Goal: Task Accomplishment & Management: Complete application form

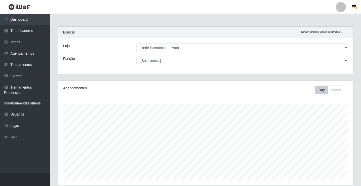
select select "192"
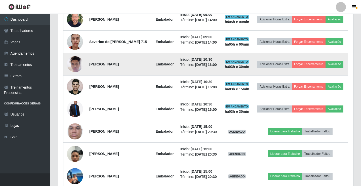
scroll to position [159, 0]
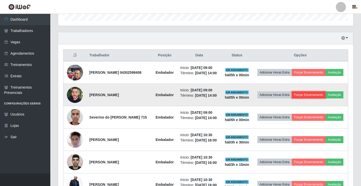
click at [320, 97] on button "Forçar Encerramento" at bounding box center [309, 94] width 34 height 7
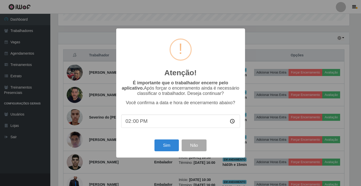
scroll to position [104, 292]
click at [167, 148] on button "Sim" at bounding box center [167, 145] width 24 height 12
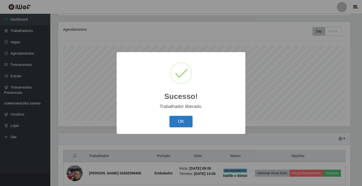
click at [189, 119] on button "OK" at bounding box center [181, 122] width 23 height 12
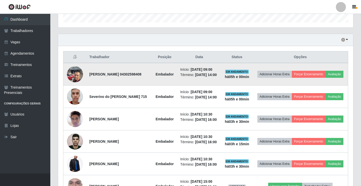
scroll to position [159, 0]
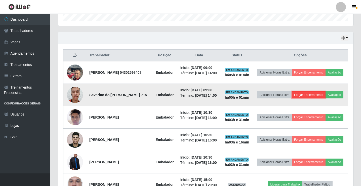
click at [318, 94] on button "Forçar Encerramento" at bounding box center [309, 94] width 34 height 7
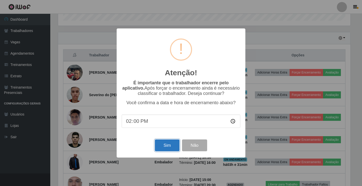
click at [167, 146] on button "Sim" at bounding box center [167, 145] width 24 height 12
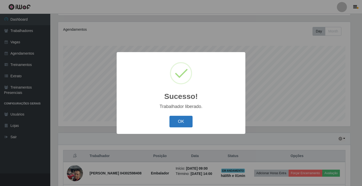
click at [181, 119] on button "OK" at bounding box center [181, 122] width 23 height 12
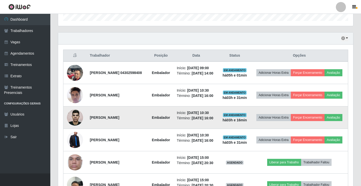
scroll to position [159, 0]
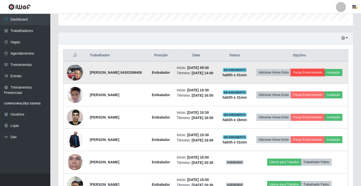
click at [315, 72] on button "Forçar Encerramento" at bounding box center [308, 72] width 34 height 7
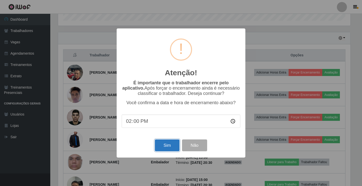
click at [168, 144] on button "Sim" at bounding box center [167, 145] width 24 height 12
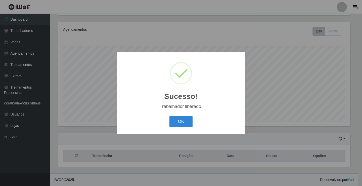
click at [170, 116] on button "OK" at bounding box center [181, 122] width 23 height 12
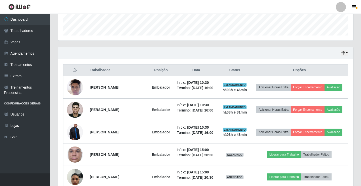
scroll to position [159, 0]
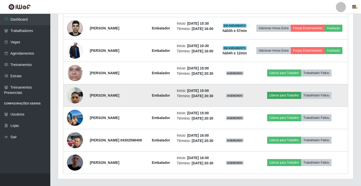
scroll to position [235, 0]
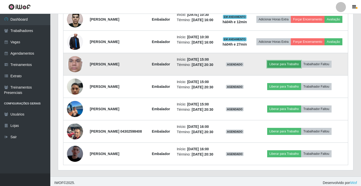
click at [281, 68] on button "Liberar para Trabalho" at bounding box center [284, 64] width 34 height 7
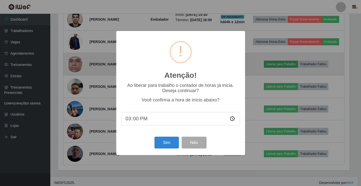
scroll to position [104, 292]
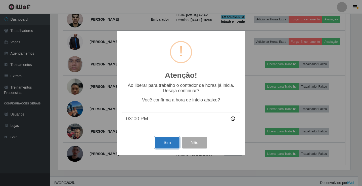
click at [166, 141] on button "Sim" at bounding box center [167, 143] width 24 height 12
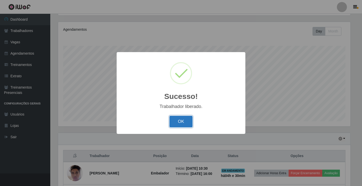
click at [187, 122] on button "OK" at bounding box center [181, 122] width 23 height 12
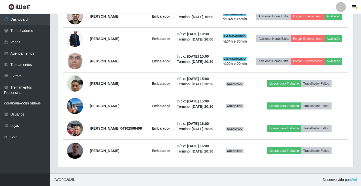
scroll to position [260, 0]
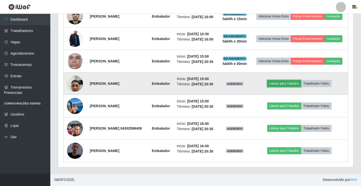
click at [292, 80] on button "Liberar para Trabalho" at bounding box center [284, 83] width 34 height 7
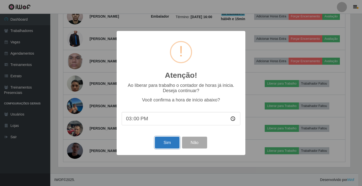
click at [165, 143] on button "Sim" at bounding box center [167, 143] width 24 height 12
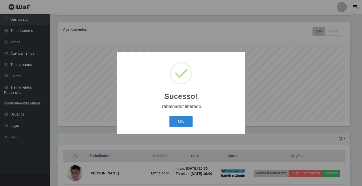
drag, startPoint x: 185, startPoint y: 119, endPoint x: 187, endPoint y: 116, distance: 3.2
click at [185, 119] on button "OK" at bounding box center [181, 122] width 23 height 12
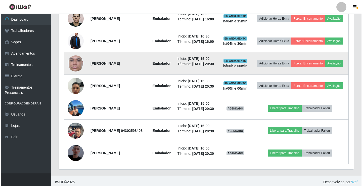
scroll to position [260, 0]
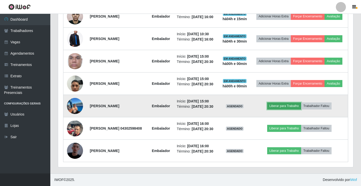
click at [286, 105] on button "Liberar para Trabalho" at bounding box center [284, 105] width 34 height 7
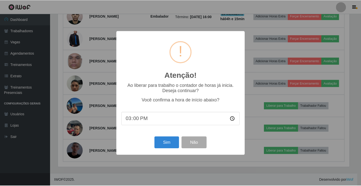
scroll to position [104, 292]
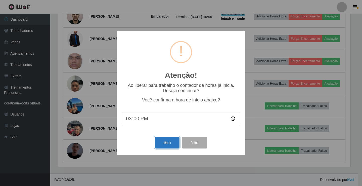
click at [160, 148] on button "Sim" at bounding box center [167, 143] width 24 height 12
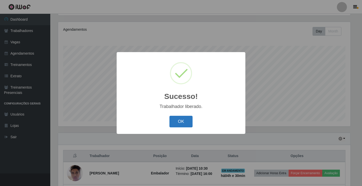
click at [183, 128] on button "OK" at bounding box center [181, 122] width 23 height 12
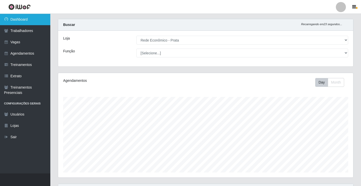
scroll to position [0, 0]
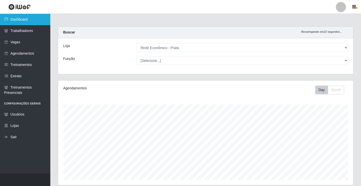
click at [37, 16] on link "Dashboard" at bounding box center [25, 19] width 50 height 11
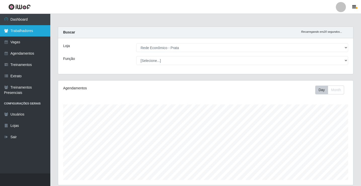
click at [31, 30] on link "Trabalhadores" at bounding box center [25, 30] width 50 height 11
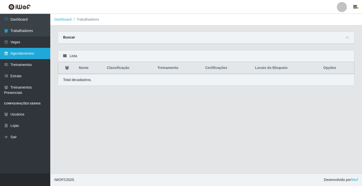
click at [19, 53] on link "Agendamentos" at bounding box center [25, 53] width 50 height 11
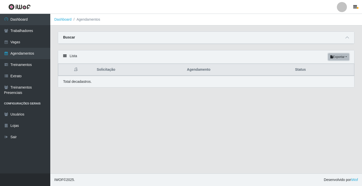
click at [333, 56] on button "Exportar" at bounding box center [338, 56] width 21 height 7
click at [166, 128] on main "Dashboard Agendamentos Carregando... Buscar Início em Término em Status [Seleci…" at bounding box center [206, 93] width 312 height 159
click at [63, 57] on icon at bounding box center [65, 56] width 4 height 4
click at [68, 56] on div "Lista Exportar PDF Excel" at bounding box center [206, 56] width 296 height 13
click at [62, 55] on div "Lista Exportar PDF Excel" at bounding box center [206, 56] width 296 height 13
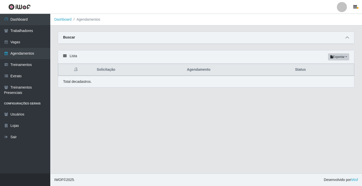
click at [346, 38] on icon at bounding box center [348, 38] width 4 height 4
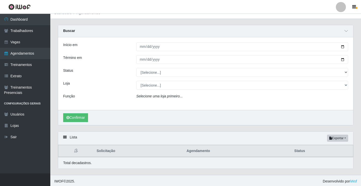
scroll to position [8, 0]
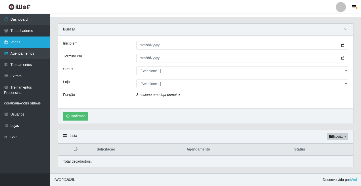
click at [7, 44] on icon at bounding box center [6, 42] width 5 height 4
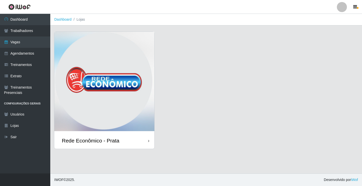
click at [95, 102] on img at bounding box center [104, 82] width 100 height 101
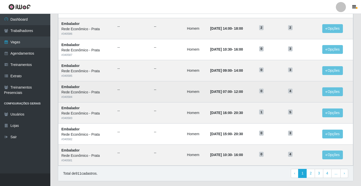
scroll to position [240, 0]
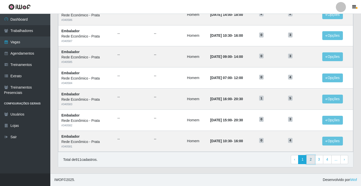
click at [310, 161] on link "2" at bounding box center [310, 159] width 9 height 9
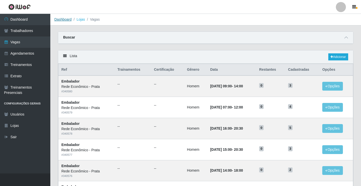
click at [64, 20] on link "Dashboard" at bounding box center [62, 19] width 17 height 4
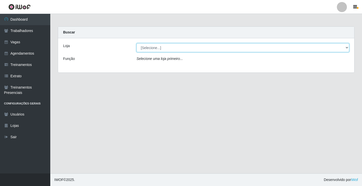
click at [145, 50] on select "[Selecione...] Rede Econômico - Prata" at bounding box center [243, 47] width 213 height 9
select select "192"
click at [137, 43] on select "[Selecione...] Rede Econômico - Prata" at bounding box center [243, 47] width 213 height 9
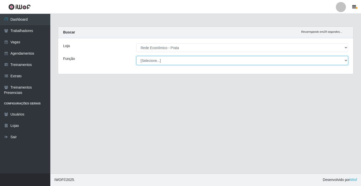
click at [151, 60] on select "[Selecione...] ASG ASG + ASG ++ Embalador Embalador + Embalador ++ Operador de …" at bounding box center [242, 60] width 212 height 9
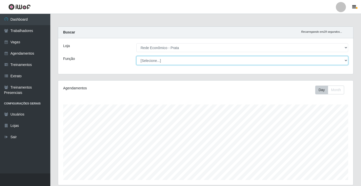
scroll to position [104, 295]
select select "1"
click at [136, 56] on select "[Selecione...] ASG ASG + ASG ++ Embalador Embalador + Embalador ++ Operador de …" at bounding box center [242, 60] width 212 height 9
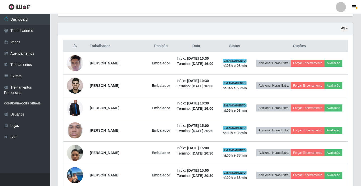
scroll to position [201, 0]
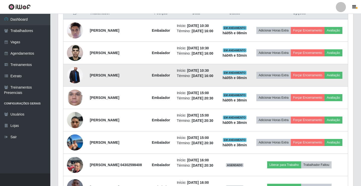
click at [75, 87] on img at bounding box center [75, 75] width 16 height 24
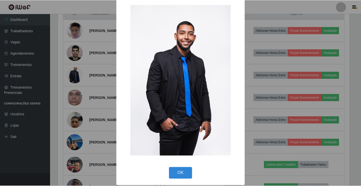
scroll to position [9, 0]
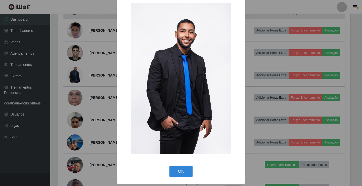
click at [185, 173] on button "OK" at bounding box center [181, 171] width 23 height 12
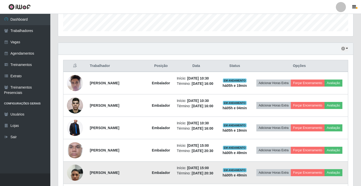
scroll to position [142, 0]
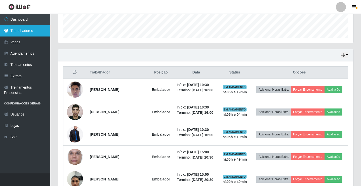
click at [25, 31] on link "Trabalhadores" at bounding box center [25, 30] width 50 height 11
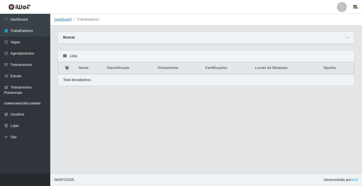
click at [65, 20] on link "Dashboard" at bounding box center [62, 19] width 17 height 4
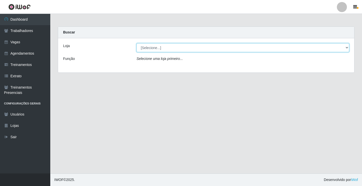
click at [149, 48] on select "[Selecione...] Rede Econômico - Prata" at bounding box center [243, 47] width 213 height 9
select select "192"
click at [137, 43] on select "[Selecione...] Rede Econômico - Prata" at bounding box center [243, 47] width 213 height 9
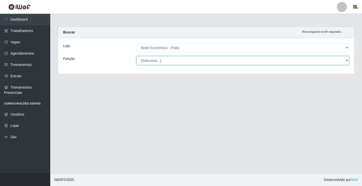
click at [152, 60] on select "[Selecione...] ASG ASG + ASG ++ Embalador Embalador + Embalador ++ Operador de …" at bounding box center [243, 60] width 213 height 9
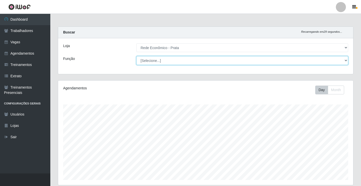
scroll to position [104, 295]
select select "1"
click at [136, 56] on select "[Selecione...] ASG ASG + ASG ++ Embalador Embalador + Embalador ++ Operador de …" at bounding box center [242, 60] width 212 height 9
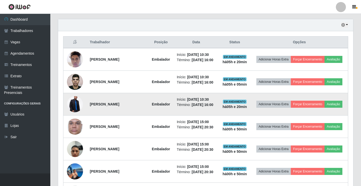
scroll to position [142, 0]
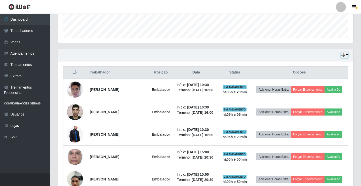
click at [346, 55] on button "button" at bounding box center [344, 55] width 7 height 6
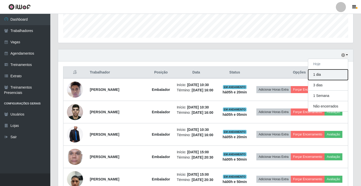
click at [315, 73] on button "1 dia" at bounding box center [328, 74] width 40 height 11
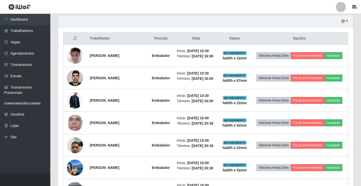
scroll to position [167, 0]
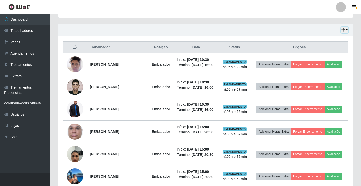
click at [347, 30] on button "button" at bounding box center [344, 30] width 7 height 6
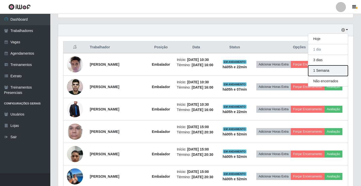
click at [320, 71] on button "1 Semana" at bounding box center [328, 70] width 40 height 11
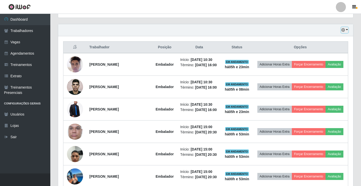
click at [347, 28] on button "button" at bounding box center [344, 30] width 7 height 6
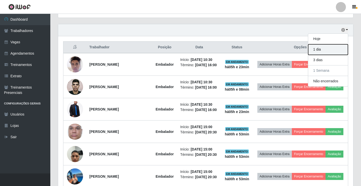
click at [316, 51] on button "1 dia" at bounding box center [328, 49] width 40 height 11
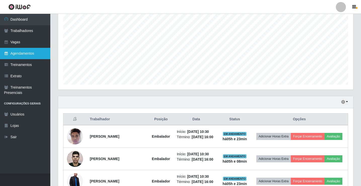
scroll to position [92, 0]
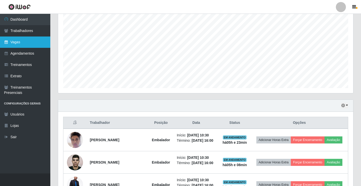
click at [24, 44] on link "Vagas" at bounding box center [25, 41] width 50 height 11
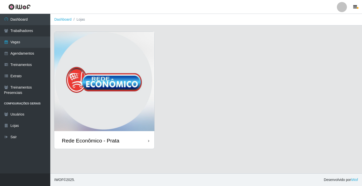
click at [109, 136] on div "Rede Econômico - Prata" at bounding box center [104, 140] width 100 height 16
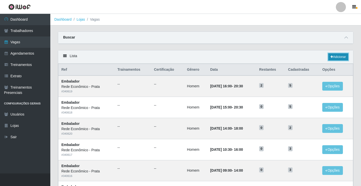
click at [338, 55] on link "Adicionar" at bounding box center [338, 56] width 20 height 7
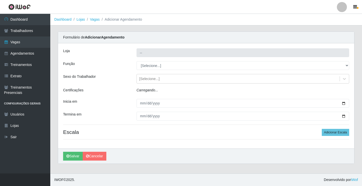
type input "Rede Econômico - Prata"
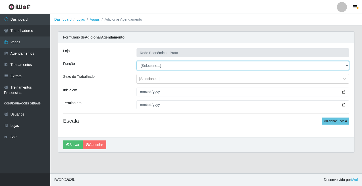
click at [151, 65] on select "[Selecione...] ASG ASG + ASG ++ Embalador Embalador + Embalador ++ Operador de …" at bounding box center [243, 65] width 213 height 9
select select "1"
click at [137, 61] on select "[Selecione...] ASG ASG + ASG ++ Embalador Embalador + Embalador ++ Operador de …" at bounding box center [243, 65] width 213 height 9
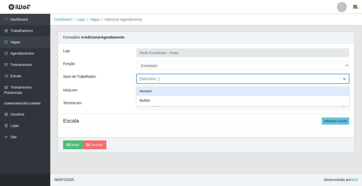
click at [146, 80] on div "[Selecione...]" at bounding box center [149, 78] width 20 height 5
click at [152, 92] on div "Homem" at bounding box center [243, 91] width 213 height 9
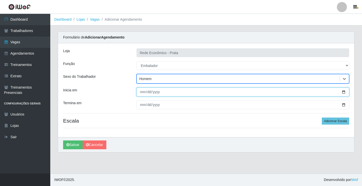
click at [343, 93] on input "Inicia em" at bounding box center [243, 92] width 213 height 9
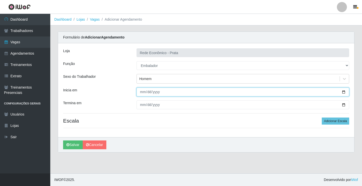
type input "2025-10-02"
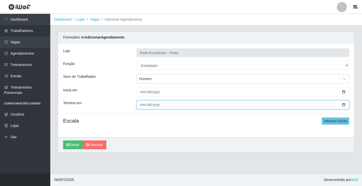
click at [343, 105] on input "Termina em" at bounding box center [243, 104] width 213 height 9
type input "2025-10-02"
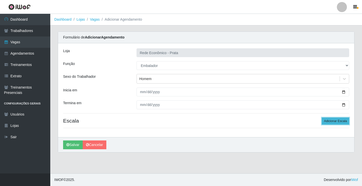
click at [332, 122] on button "Adicionar Escala" at bounding box center [335, 120] width 27 height 7
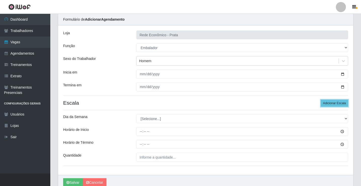
scroll to position [41, 0]
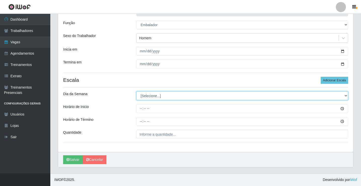
click at [153, 97] on select "[Selecione...] Segunda Terça Quarta Quinta Sexta Sábado Domingo" at bounding box center [242, 95] width 212 height 9
select select "2"
click at [136, 91] on select "[Selecione...] Segunda Terça Quarta Quinta Sexta Sábado Domingo" at bounding box center [242, 95] width 212 height 9
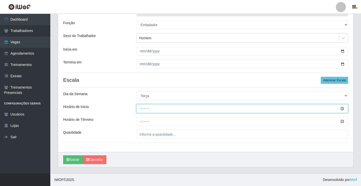
click at [141, 109] on input "Horário de Inicio" at bounding box center [242, 108] width 212 height 9
type input "07:00"
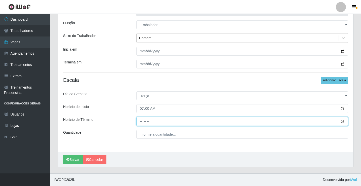
click at [140, 123] on input "Horário de Término" at bounding box center [242, 121] width 212 height 9
type input "13:00"
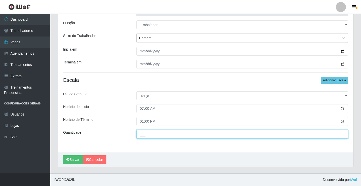
click at [141, 134] on input "___" at bounding box center [242, 134] width 212 height 9
type input "1__"
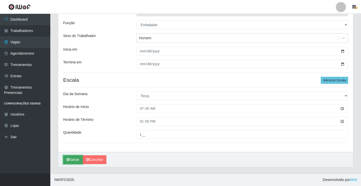
click at [75, 160] on button "Salvar" at bounding box center [73, 159] width 20 height 9
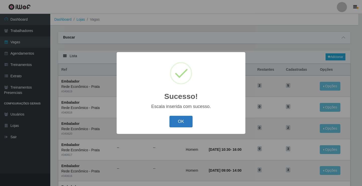
click at [179, 124] on button "OK" at bounding box center [181, 122] width 23 height 12
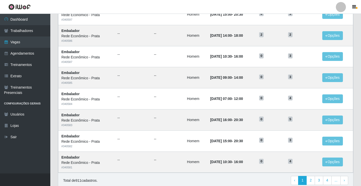
scroll to position [226, 0]
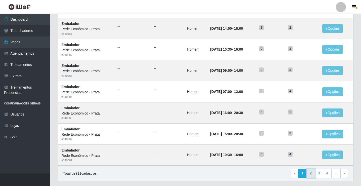
click at [310, 175] on link "2" at bounding box center [310, 173] width 9 height 9
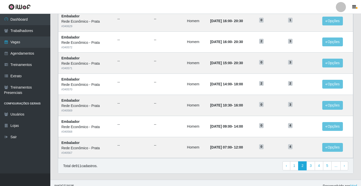
scroll to position [240, 0]
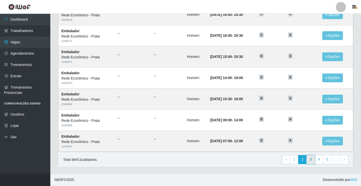
click at [311, 161] on link "3" at bounding box center [310, 159] width 9 height 9
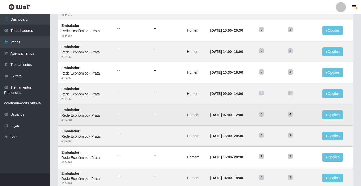
scroll to position [240, 0]
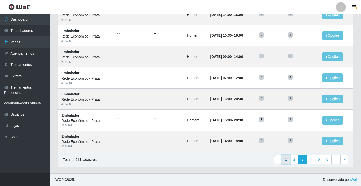
click at [284, 161] on link "1" at bounding box center [286, 159] width 9 height 9
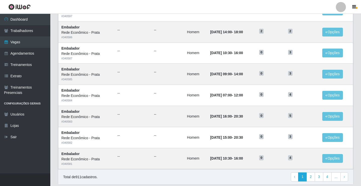
scroll to position [226, 0]
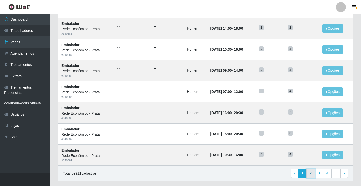
click at [311, 176] on link "2" at bounding box center [310, 173] width 9 height 9
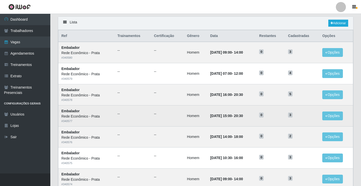
scroll to position [25, 0]
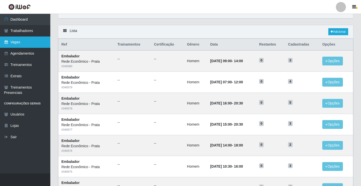
click at [24, 43] on link "Vagas" at bounding box center [25, 41] width 50 height 11
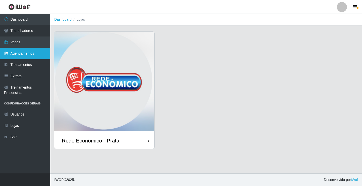
click at [21, 54] on link "Agendamentos" at bounding box center [25, 53] width 50 height 11
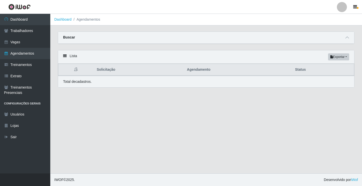
click at [66, 20] on link "Dashboard" at bounding box center [62, 19] width 17 height 4
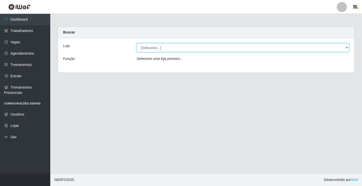
click at [154, 49] on select "[Selecione...] Rede Econômico - Prata" at bounding box center [243, 47] width 213 height 9
select select "192"
click at [137, 43] on select "[Selecione...] Rede Econômico - Prata" at bounding box center [243, 47] width 213 height 9
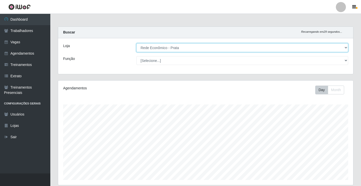
scroll to position [104, 295]
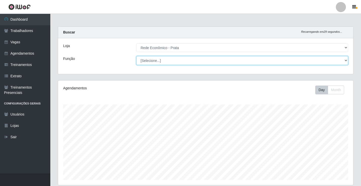
click at [152, 61] on select "[Selecione...] ASG ASG + ASG ++ Embalador Embalador + Embalador ++ Operador de …" at bounding box center [242, 60] width 212 height 9
select select "1"
click at [136, 56] on select "[Selecione...] ASG ASG + ASG ++ Embalador Embalador + Embalador ++ Operador de …" at bounding box center [242, 60] width 212 height 9
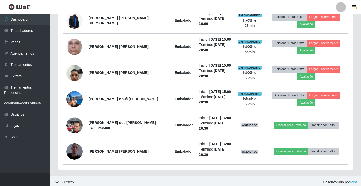
scroll to position [268, 0]
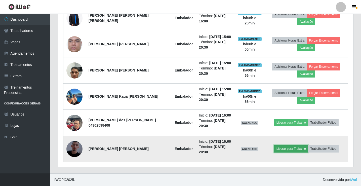
click at [283, 148] on button "Liberar para Trabalho" at bounding box center [291, 148] width 34 height 7
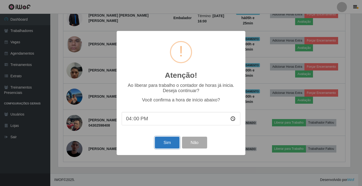
click at [171, 147] on button "Sim" at bounding box center [167, 143] width 24 height 12
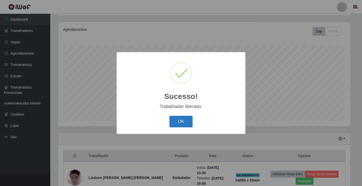
click at [189, 123] on button "OK" at bounding box center [181, 122] width 23 height 12
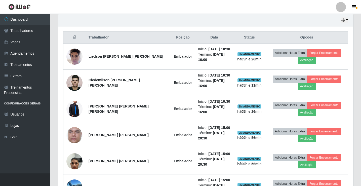
scroll to position [167, 0]
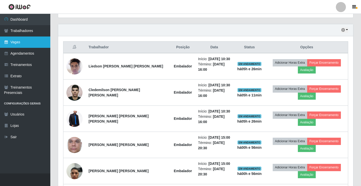
click at [18, 41] on link "Vagas" at bounding box center [25, 41] width 50 height 11
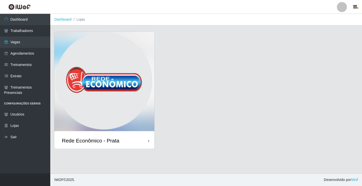
click at [61, 23] on ol "Dashboard Lojas" at bounding box center [206, 20] width 312 height 12
click at [127, 141] on div "Rede Econômico - Prata" at bounding box center [104, 140] width 100 height 16
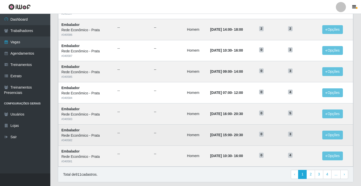
scroll to position [226, 0]
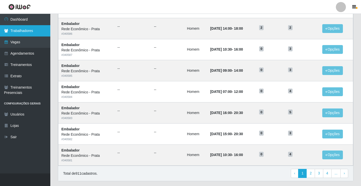
click at [27, 31] on link "Trabalhadores" at bounding box center [25, 30] width 50 height 11
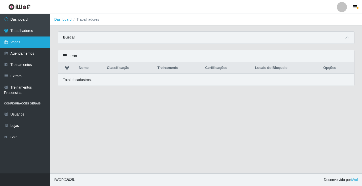
click at [16, 41] on link "Vagas" at bounding box center [25, 41] width 50 height 11
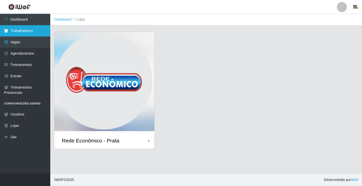
click at [34, 32] on link "Trabalhadores" at bounding box center [25, 30] width 50 height 11
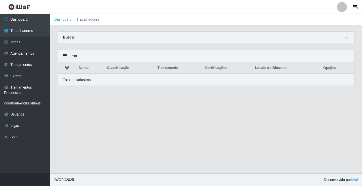
click at [58, 18] on link "Dashboard" at bounding box center [62, 19] width 17 height 4
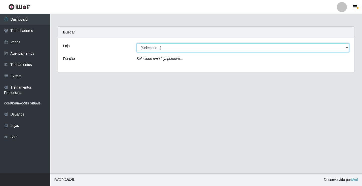
click at [156, 48] on select "[Selecione...] Rede Econômico - Prata" at bounding box center [243, 47] width 213 height 9
select select "192"
click at [137, 43] on select "[Selecione...] Rede Econômico - Prata" at bounding box center [243, 47] width 213 height 9
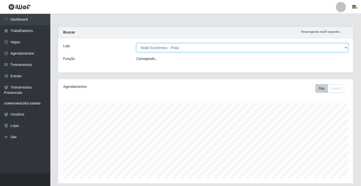
scroll to position [104, 295]
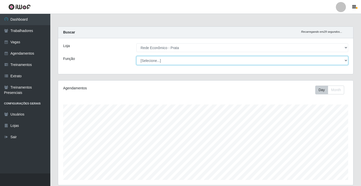
click at [152, 61] on select "[Selecione...] ASG ASG + ASG ++ Embalador Embalador + Embalador ++ Operador de …" at bounding box center [242, 60] width 212 height 9
select select "1"
click at [136, 56] on select "[Selecione...] ASG ASG + ASG ++ Embalador Embalador + Embalador ++ Operador de …" at bounding box center [242, 60] width 212 height 9
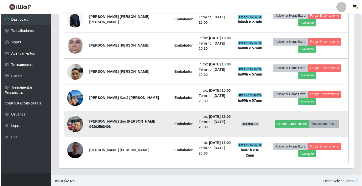
scroll to position [268, 0]
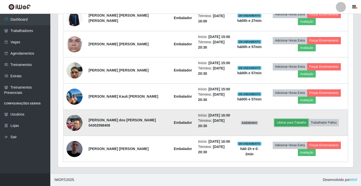
click at [287, 125] on button "Liberar para Trabalho" at bounding box center [291, 122] width 34 height 7
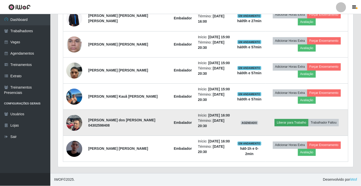
scroll to position [104, 292]
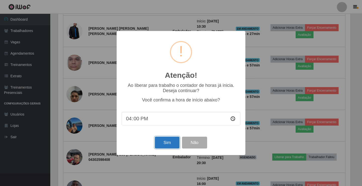
click at [167, 144] on button "Sim" at bounding box center [167, 143] width 24 height 12
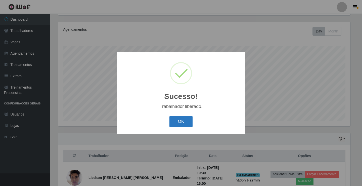
click at [183, 123] on button "OK" at bounding box center [181, 122] width 23 height 12
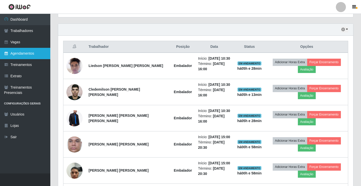
scroll to position [167, 0]
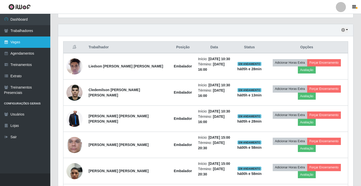
click at [18, 43] on link "Vagas" at bounding box center [25, 41] width 50 height 11
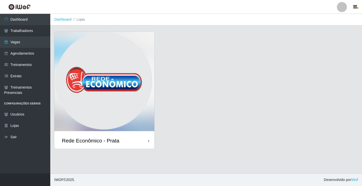
click at [121, 140] on div "Rede Econômico - Prata" at bounding box center [104, 140] width 100 height 16
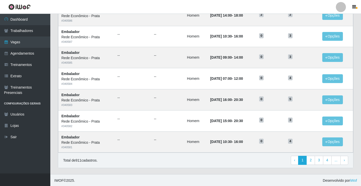
scroll to position [240, 0]
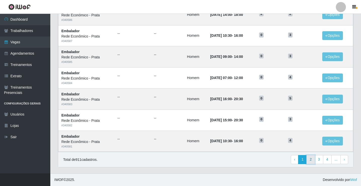
click at [313, 161] on link "2" at bounding box center [310, 159] width 9 height 9
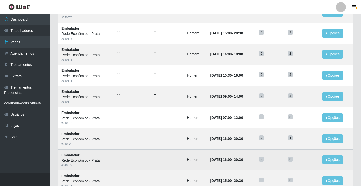
scroll to position [101, 0]
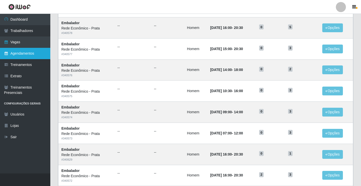
click at [28, 53] on link "Agendamentos" at bounding box center [25, 53] width 50 height 11
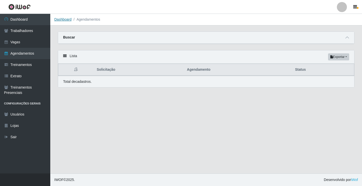
click at [63, 20] on link "Dashboard" at bounding box center [62, 19] width 17 height 4
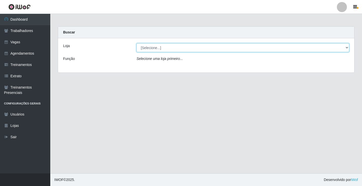
click at [148, 47] on select "[Selecione...] Rede Econômico - Prata" at bounding box center [243, 47] width 213 height 9
select select "192"
click at [137, 43] on select "[Selecione...] Rede Econômico - Prata" at bounding box center [243, 47] width 213 height 9
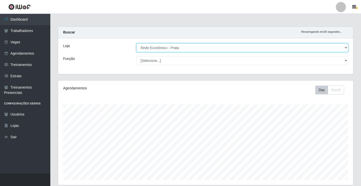
scroll to position [104, 295]
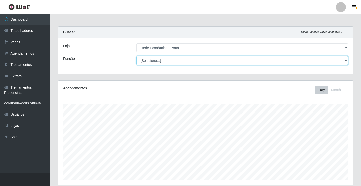
click at [150, 61] on select "[Selecione...] ASG ASG + ASG ++ Embalador Embalador + Embalador ++ Operador de …" at bounding box center [242, 60] width 212 height 9
select select "1"
click at [136, 56] on select "[Selecione...] ASG ASG + ASG ++ Embalador Embalador + Embalador ++ Operador de …" at bounding box center [242, 60] width 212 height 9
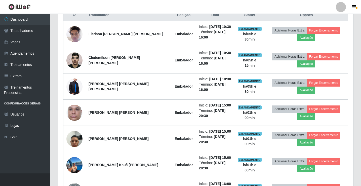
scroll to position [192, 0]
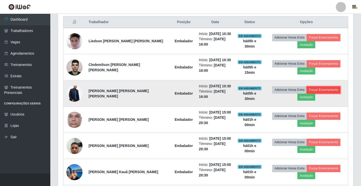
click at [316, 91] on button "Forçar Encerramento" at bounding box center [324, 89] width 34 height 7
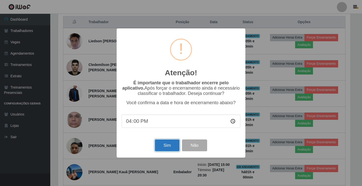
click at [167, 148] on button "Sim" at bounding box center [167, 145] width 24 height 12
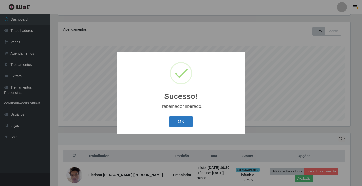
click at [174, 125] on button "OK" at bounding box center [181, 122] width 23 height 12
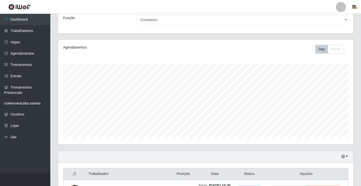
scroll to position [40, 0]
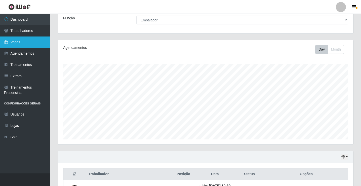
click at [20, 45] on link "Vagas" at bounding box center [25, 41] width 50 height 11
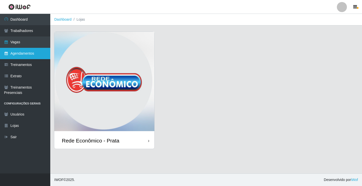
click at [14, 56] on link "Agendamentos" at bounding box center [25, 53] width 50 height 11
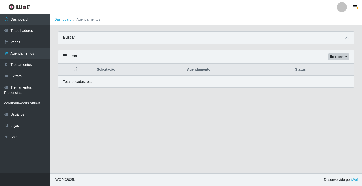
click at [63, 20] on link "Dashboard" at bounding box center [62, 19] width 17 height 4
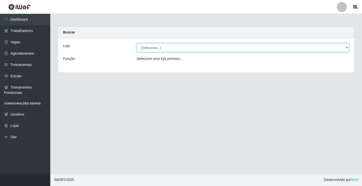
click at [154, 48] on select "[Selecione...] Rede Econômico - Prata" at bounding box center [243, 47] width 213 height 9
select select "192"
click at [137, 43] on select "[Selecione...] Rede Econômico - Prata" at bounding box center [243, 47] width 213 height 9
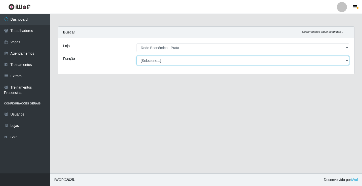
click at [151, 61] on select "[Selecione...] ASG ASG + ASG ++ Embalador Embalador + Embalador ++ Operador de …" at bounding box center [243, 60] width 213 height 9
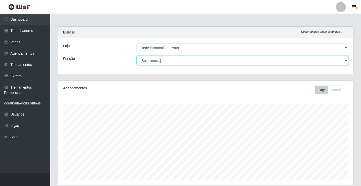
scroll to position [104, 295]
select select "1"
click at [136, 56] on select "[Selecione...] ASG ASG + ASG ++ Embalador Embalador + Embalador ++ Operador de …" at bounding box center [242, 60] width 212 height 9
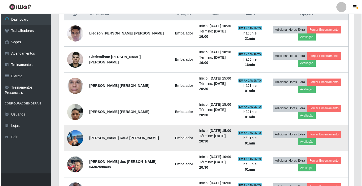
scroll to position [191, 0]
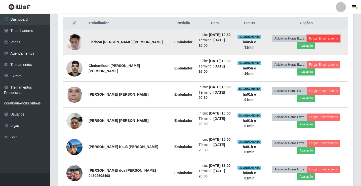
click at [318, 40] on button "Forçar Encerramento" at bounding box center [324, 38] width 34 height 7
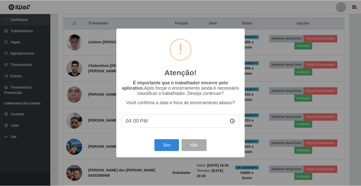
scroll to position [104, 292]
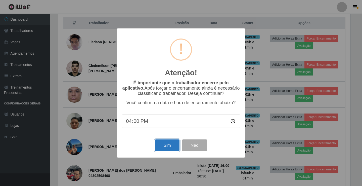
click at [170, 147] on button "Sim" at bounding box center [167, 145] width 24 height 12
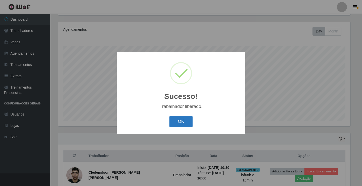
click at [184, 124] on button "OK" at bounding box center [181, 122] width 23 height 12
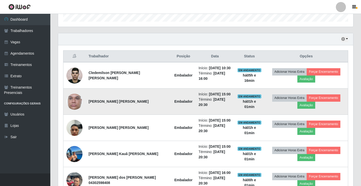
scroll to position [159, 0]
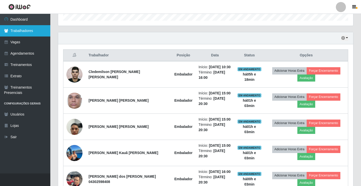
click at [25, 30] on link "Trabalhadores" at bounding box center [25, 30] width 50 height 11
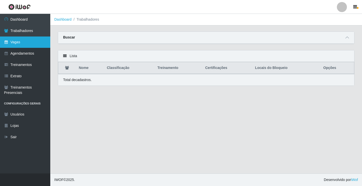
click at [25, 43] on link "Vagas" at bounding box center [25, 41] width 50 height 11
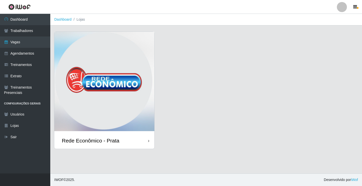
click at [114, 140] on div "Rede Econômico - Prata" at bounding box center [91, 140] width 58 height 6
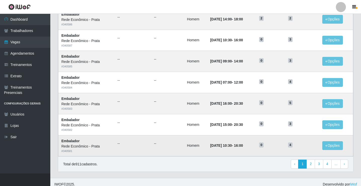
scroll to position [240, 0]
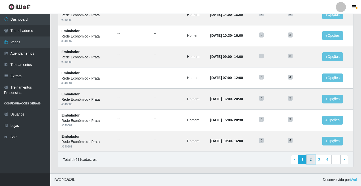
click at [309, 161] on link "2" at bounding box center [310, 159] width 9 height 9
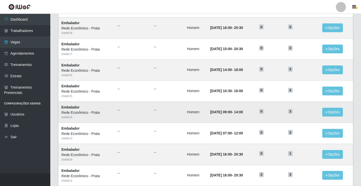
scroll to position [126, 0]
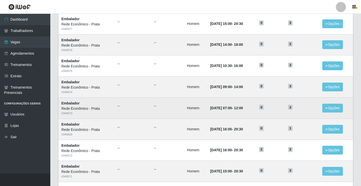
click at [242, 111] on td "[DATE] 07:00 - 12:00" at bounding box center [231, 107] width 49 height 21
click at [326, 108] on button "Opções" at bounding box center [332, 108] width 21 height 9
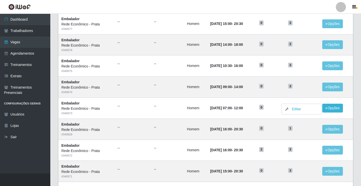
click at [358, 103] on div "Carregando... Buscar Início em Término em Função [Selecione...] ASG ASG + ASG +…" at bounding box center [205, 97] width 311 height 382
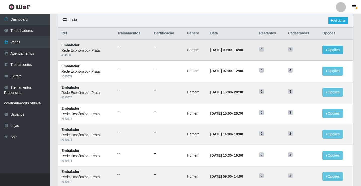
scroll to position [0, 0]
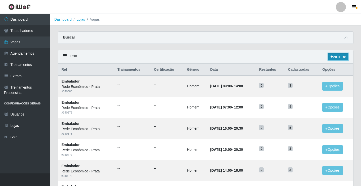
click at [336, 57] on link "Adicionar" at bounding box center [338, 56] width 20 height 7
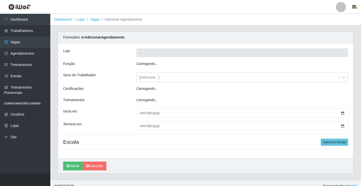
type input "Rede Econômico - Prata"
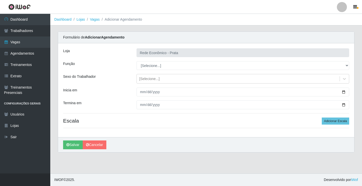
click at [151, 66] on select "[Selecione...] ASG ASG + ASG ++ Embalador Embalador + Embalador ++ Operador de …" at bounding box center [243, 65] width 213 height 9
select select "1"
click at [137, 61] on select "[Selecione...] ASG ASG + ASG ++ Embalador Embalador + Embalador ++ Operador de …" at bounding box center [243, 65] width 213 height 9
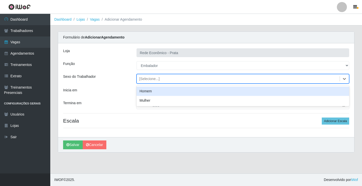
click at [148, 80] on div "[Selecione...]" at bounding box center [149, 78] width 20 height 5
click at [153, 91] on div "Homem" at bounding box center [243, 91] width 213 height 9
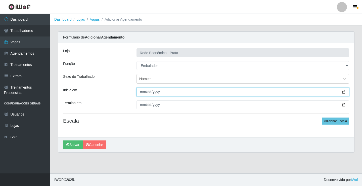
click at [345, 92] on input "Inicia em" at bounding box center [243, 92] width 213 height 9
type input "2025-09-02"
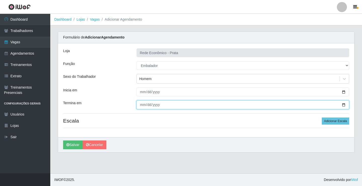
click at [345, 105] on input "Termina em" at bounding box center [243, 104] width 213 height 9
type input "2025-09-02"
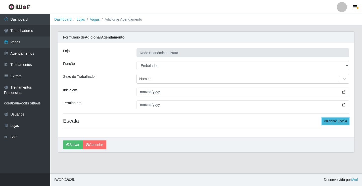
click at [336, 121] on button "Adicionar Escala" at bounding box center [335, 120] width 27 height 7
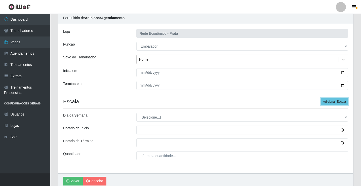
scroll to position [41, 0]
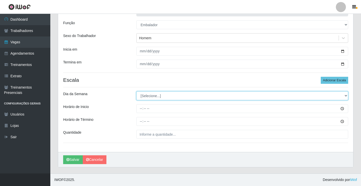
click at [147, 95] on select "[Selecione...] Segunda Terça Quarta Quinta Sexta Sábado Domingo" at bounding box center [242, 95] width 212 height 9
select select "2"
click at [136, 91] on select "[Selecione...] Segunda Terça Quarta Quinta Sexta Sábado Domingo" at bounding box center [242, 95] width 212 height 9
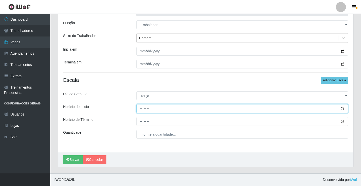
click at [140, 108] on input "Horário de Inicio" at bounding box center [242, 108] width 212 height 9
type input "10:30"
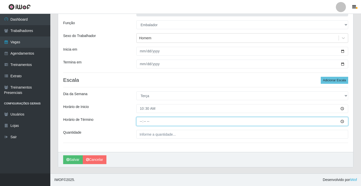
click at [141, 120] on input "Horário de Término" at bounding box center [242, 121] width 212 height 9
type input "16:00"
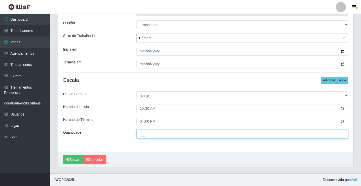
click at [144, 135] on input "___" at bounding box center [242, 134] width 212 height 9
type input "1__"
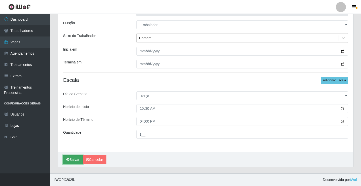
click at [77, 158] on button "Salvar" at bounding box center [73, 159] width 20 height 9
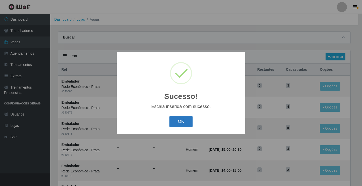
click at [186, 120] on button "OK" at bounding box center [181, 122] width 23 height 12
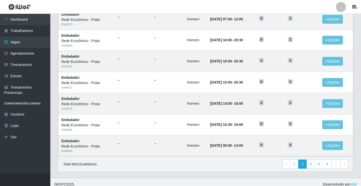
scroll to position [240, 0]
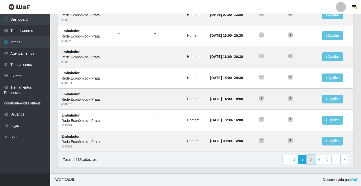
click at [309, 159] on link "3" at bounding box center [310, 159] width 9 height 9
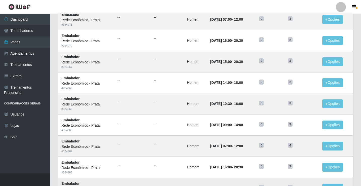
scroll to position [240, 0]
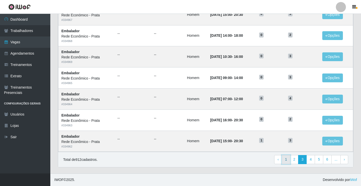
click at [286, 160] on link "1" at bounding box center [286, 159] width 9 height 9
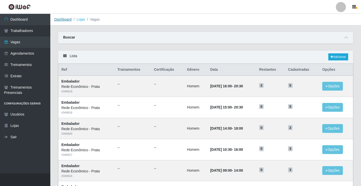
click at [63, 19] on link "Dashboard" at bounding box center [62, 19] width 17 height 4
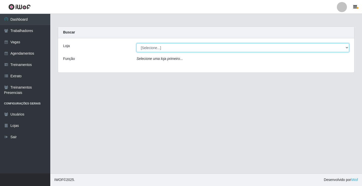
click at [151, 47] on select "[Selecione...] Rede Econômico - Prata" at bounding box center [243, 47] width 213 height 9
select select "192"
click at [137, 43] on select "[Selecione...] Rede Econômico - Prata" at bounding box center [243, 47] width 213 height 9
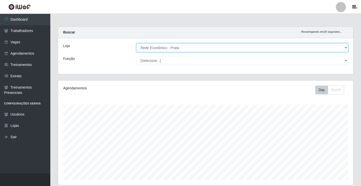
scroll to position [104, 295]
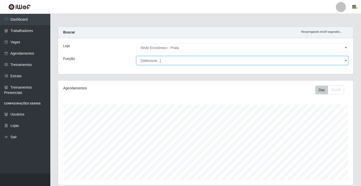
click at [149, 59] on select "[Selecione...] ASG ASG + ASG ++ Embalador Embalador + Embalador ++ Operador de …" at bounding box center [242, 60] width 212 height 9
select select "1"
click at [136, 56] on select "[Selecione...] ASG ASG + ASG ++ Embalador Embalador + Embalador ++ Operador de …" at bounding box center [242, 60] width 212 height 9
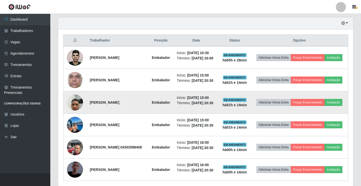
scroll to position [165, 0]
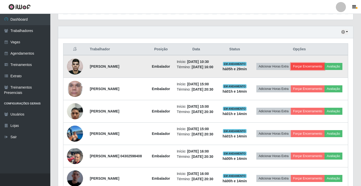
click at [319, 67] on button "Forçar Encerramento" at bounding box center [308, 66] width 34 height 7
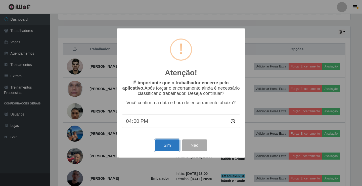
click at [168, 146] on button "Sim" at bounding box center [167, 145] width 24 height 12
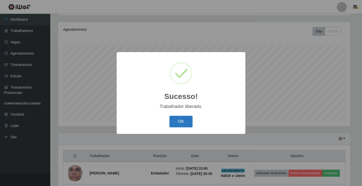
click at [179, 121] on button "OK" at bounding box center [181, 122] width 23 height 12
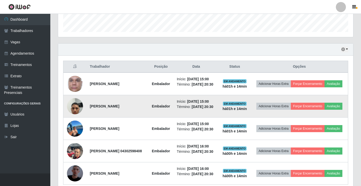
scroll to position [139, 0]
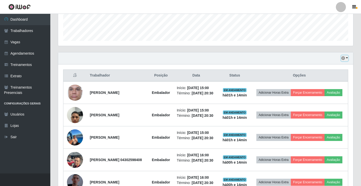
click at [347, 57] on button "button" at bounding box center [344, 58] width 7 height 6
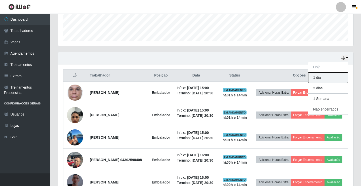
click at [326, 80] on button "1 dia" at bounding box center [328, 77] width 40 height 11
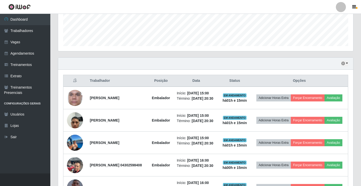
scroll to position [133, 0]
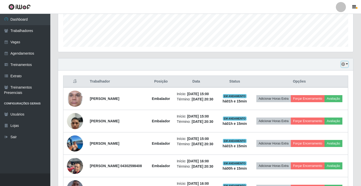
click at [347, 64] on button "button" at bounding box center [344, 64] width 7 height 6
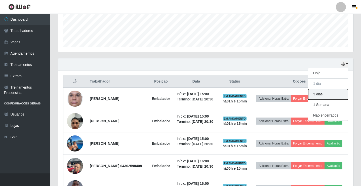
click at [330, 94] on button "3 dias" at bounding box center [328, 94] width 40 height 11
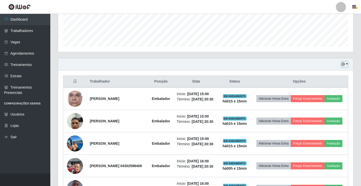
click at [347, 64] on button "button" at bounding box center [344, 64] width 7 height 6
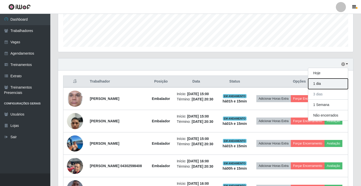
click at [323, 83] on button "1 dia" at bounding box center [328, 83] width 40 height 11
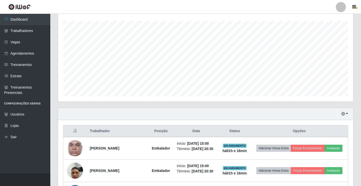
scroll to position [158, 0]
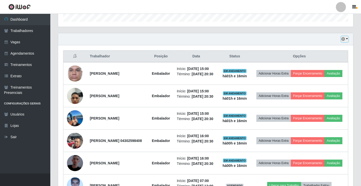
click at [348, 39] on button "button" at bounding box center [344, 39] width 7 height 6
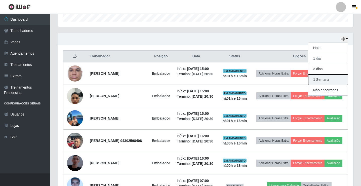
click at [337, 81] on button "1 Semana" at bounding box center [328, 79] width 40 height 11
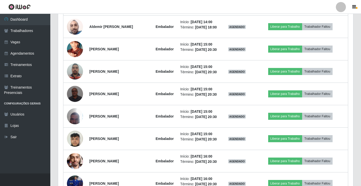
scroll to position [1793, 0]
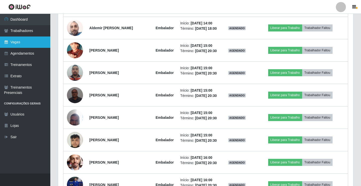
click at [19, 43] on link "Vagas" at bounding box center [25, 41] width 50 height 11
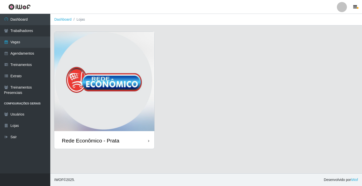
click at [134, 142] on div "Rede Econômico - Prata" at bounding box center [104, 140] width 100 height 16
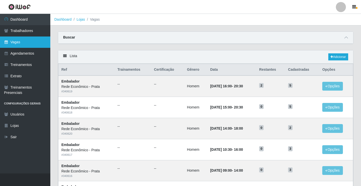
click at [32, 41] on link "Vagas" at bounding box center [25, 41] width 50 height 11
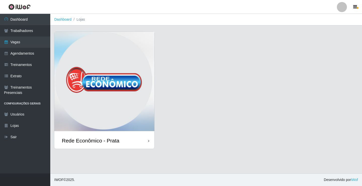
click at [115, 140] on div "Rede Econômico - Prata" at bounding box center [91, 140] width 58 height 6
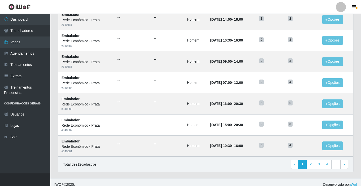
scroll to position [240, 0]
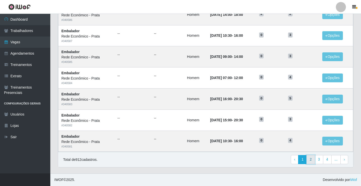
click at [310, 160] on link "2" at bounding box center [310, 159] width 9 height 9
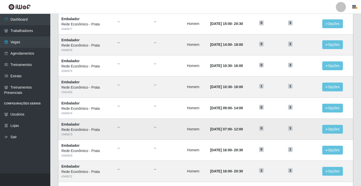
scroll to position [101, 0]
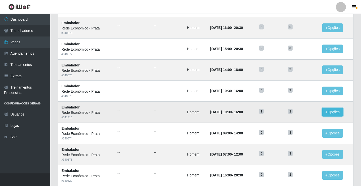
click at [331, 111] on button "Opções" at bounding box center [332, 112] width 21 height 9
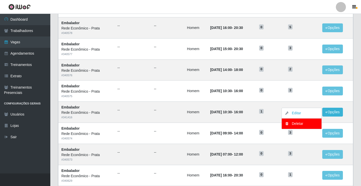
click at [358, 115] on div "Carregando... Buscar Início em Término em Função [Selecione...] ASG ASG + ASG +…" at bounding box center [205, 122] width 311 height 382
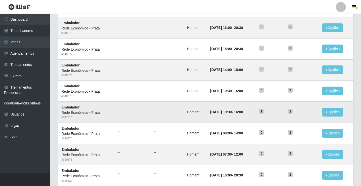
scroll to position [75, 0]
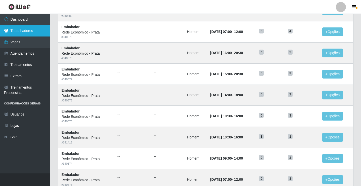
click at [23, 33] on link "Trabalhadores" at bounding box center [25, 30] width 50 height 11
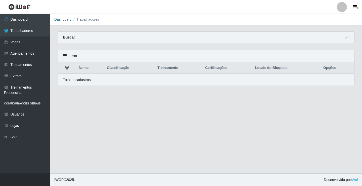
click at [63, 19] on link "Dashboard" at bounding box center [62, 19] width 17 height 4
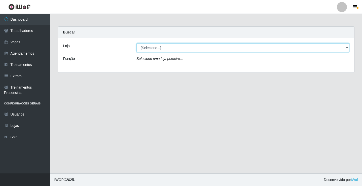
click at [148, 47] on select "[Selecione...] Rede Econômico - Prata" at bounding box center [243, 47] width 213 height 9
select select "192"
click at [137, 43] on select "[Selecione...] Rede Econômico - Prata" at bounding box center [243, 47] width 213 height 9
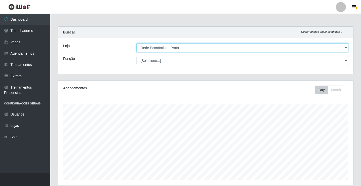
scroll to position [104, 295]
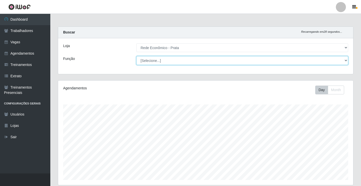
click at [153, 60] on select "[Selecione...] ASG ASG + ASG ++ Embalador Embalador + Embalador ++ Operador de …" at bounding box center [242, 60] width 212 height 9
select select "1"
click at [136, 56] on select "[Selecione...] ASG ASG + ASG ++ Embalador Embalador + Embalador ++ Operador de …" at bounding box center [242, 60] width 212 height 9
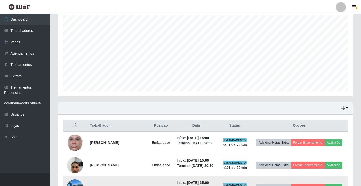
scroll to position [189, 0]
